Goal: Navigation & Orientation: Find specific page/section

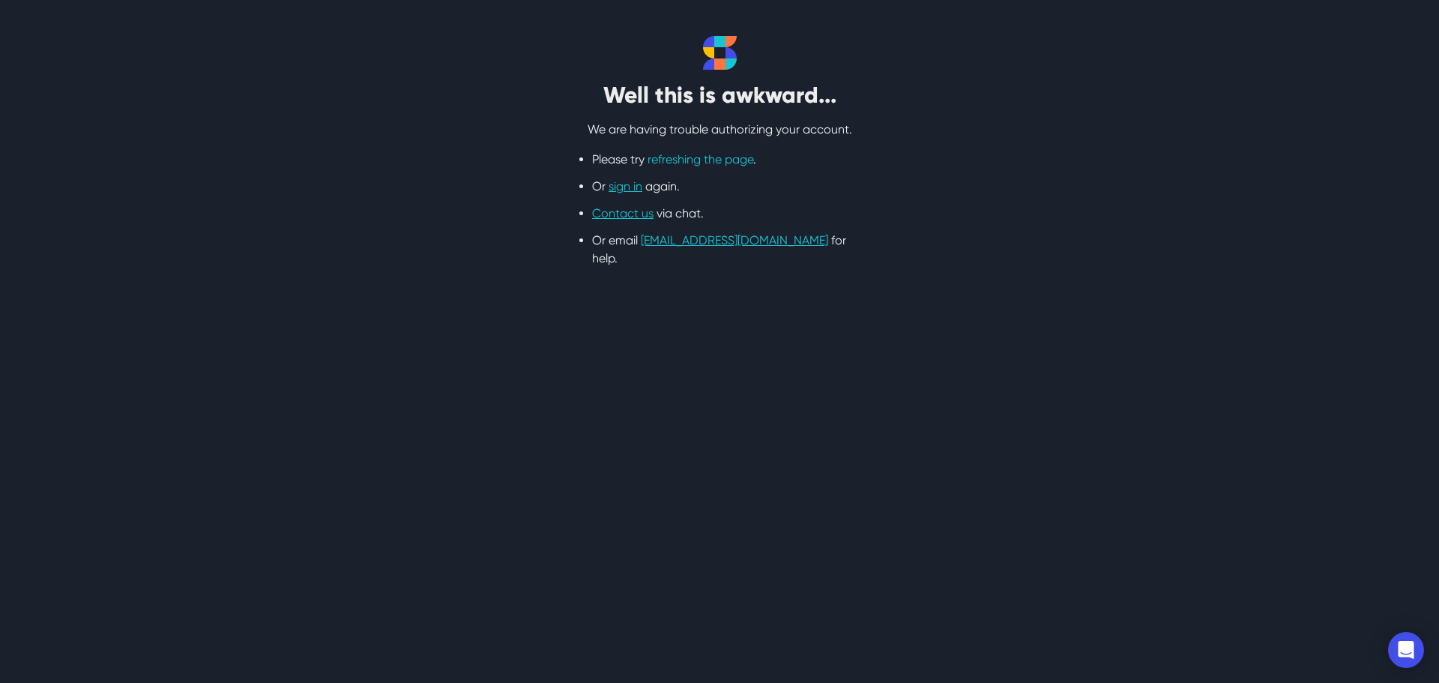
click at [701, 160] on link "refreshing the page" at bounding box center [701, 159] width 106 height 14
